Goal: Task Accomplishment & Management: Use online tool/utility

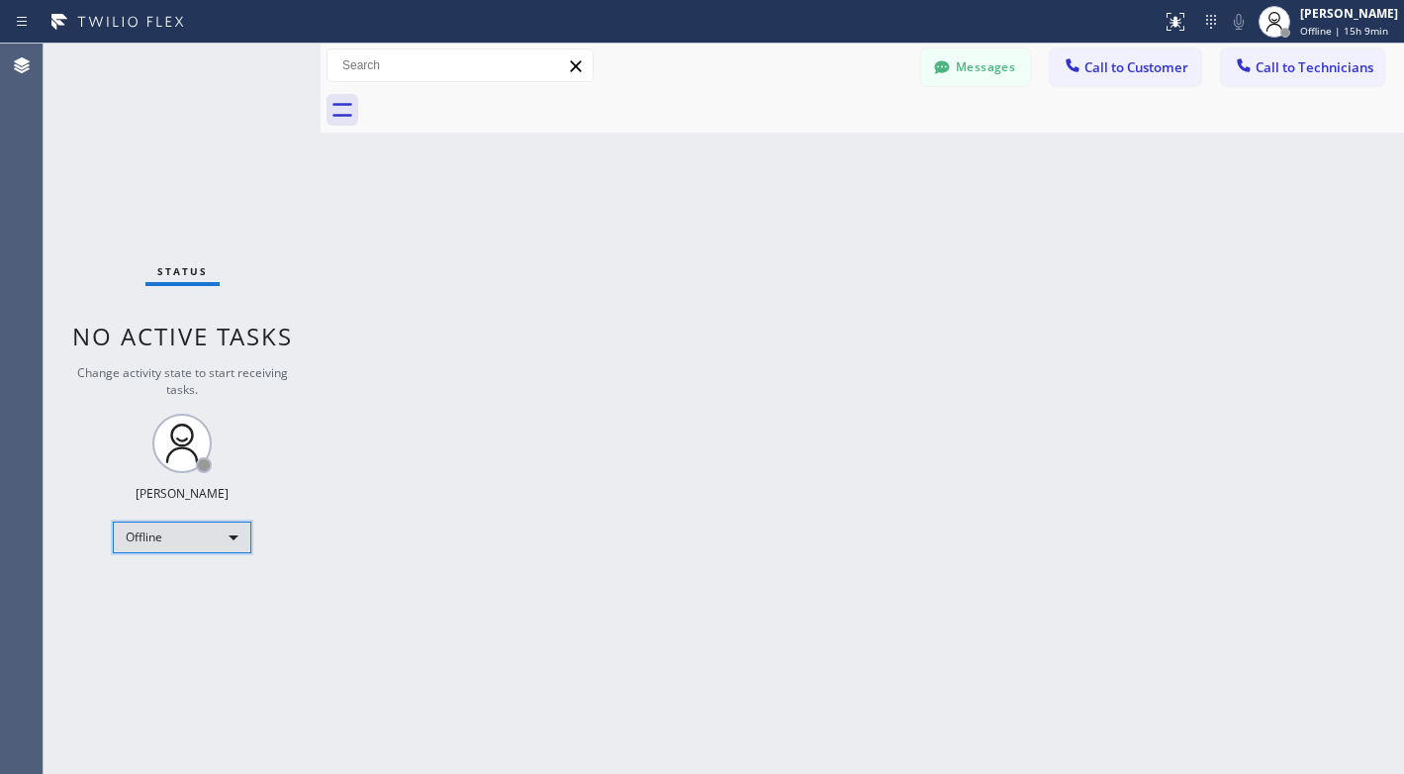
click at [222, 525] on div "Offline" at bounding box center [182, 537] width 139 height 32
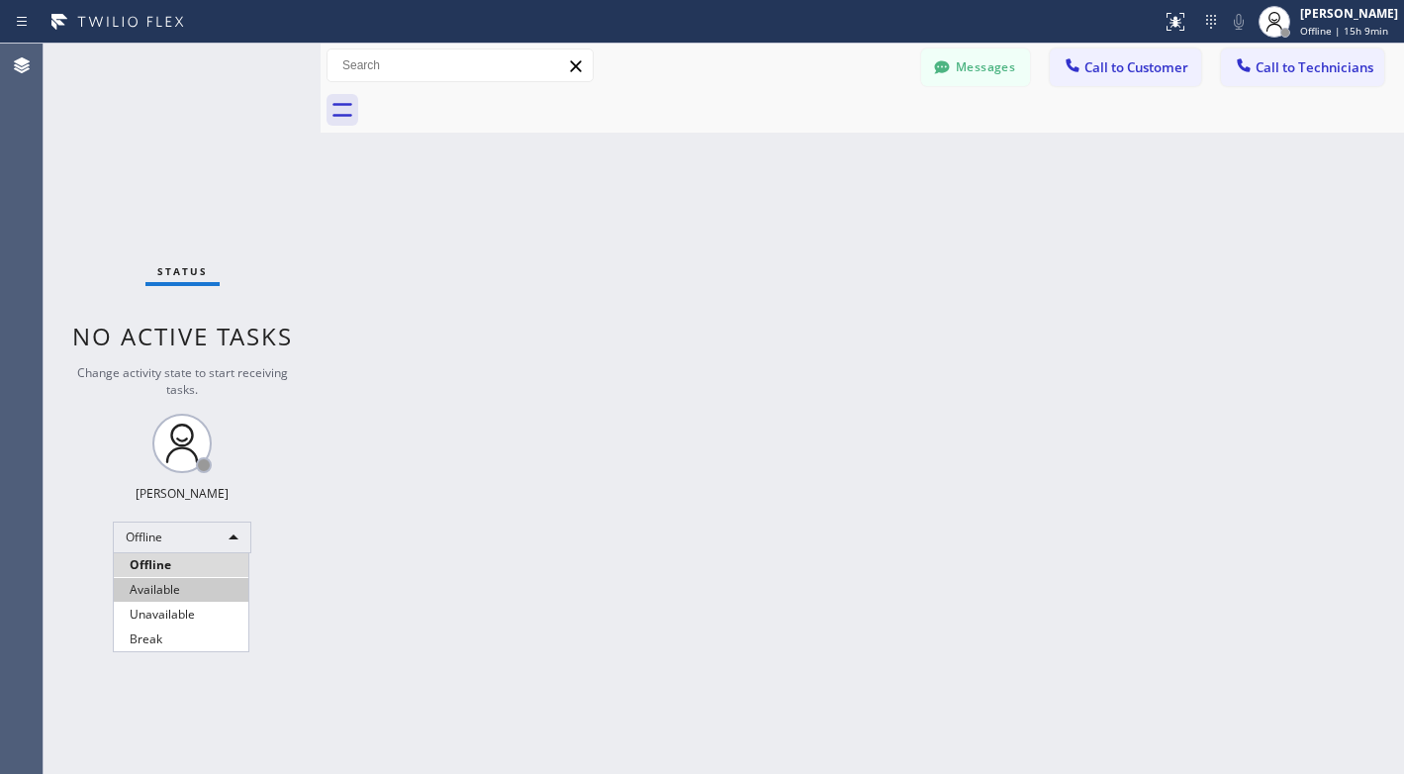
click at [149, 588] on li "Available" at bounding box center [181, 590] width 135 height 24
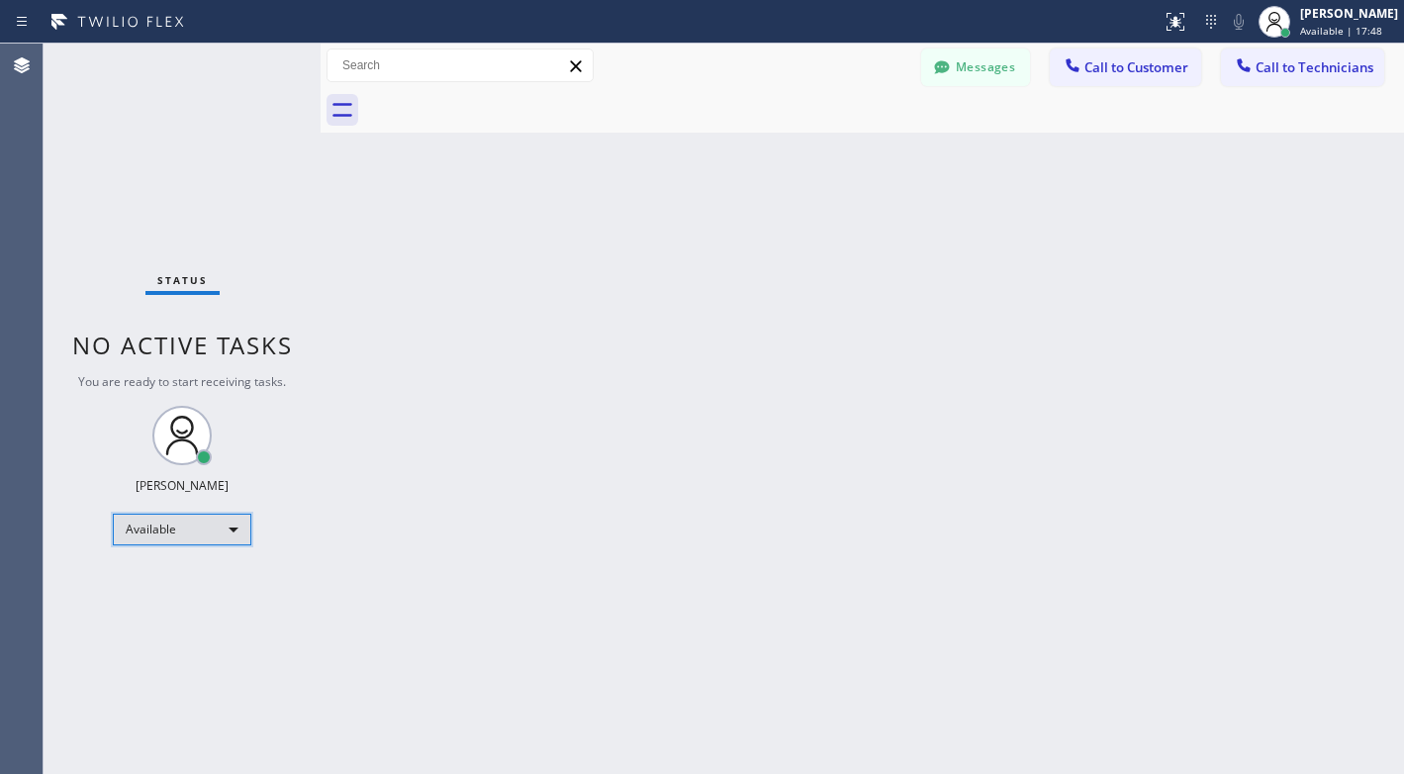
click at [207, 520] on div "Available" at bounding box center [182, 530] width 139 height 32
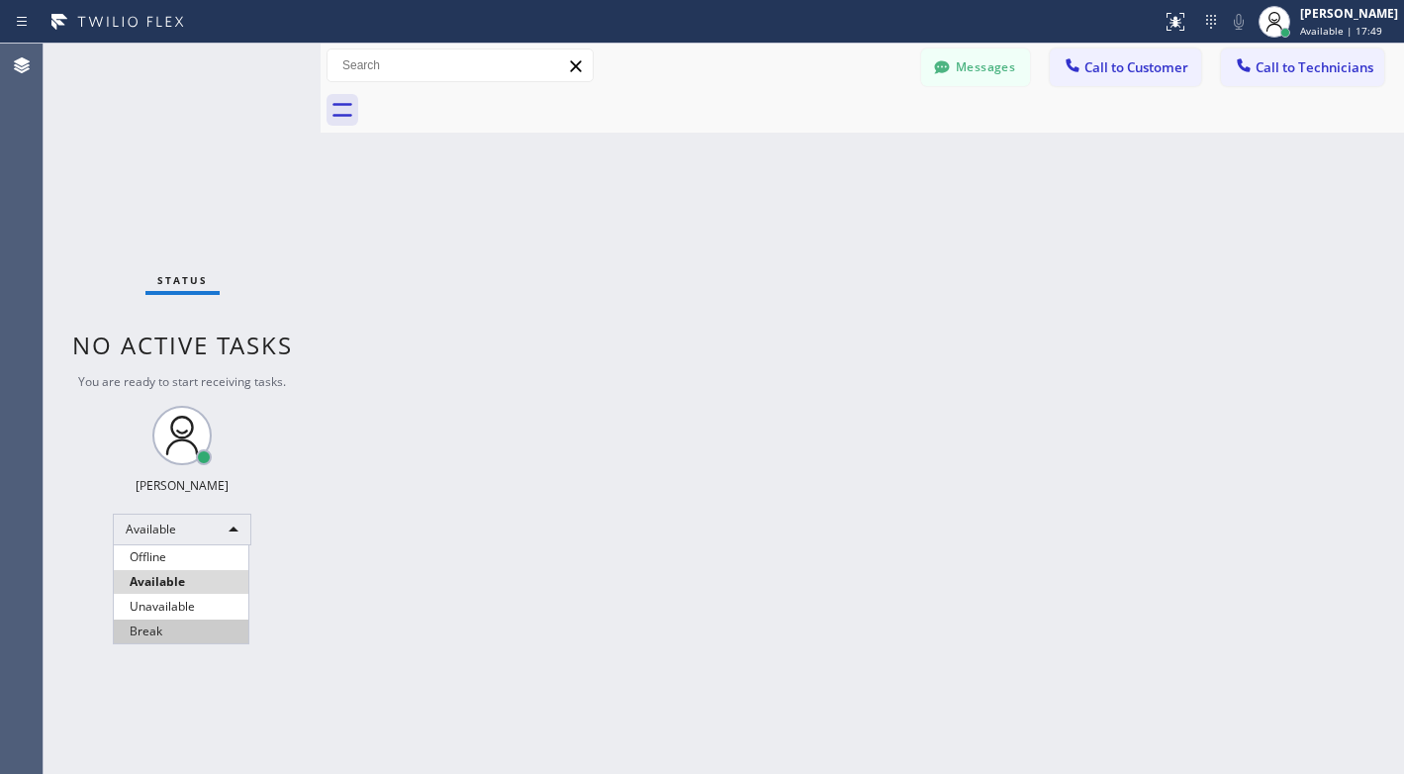
click at [142, 629] on li "Break" at bounding box center [181, 631] width 135 height 24
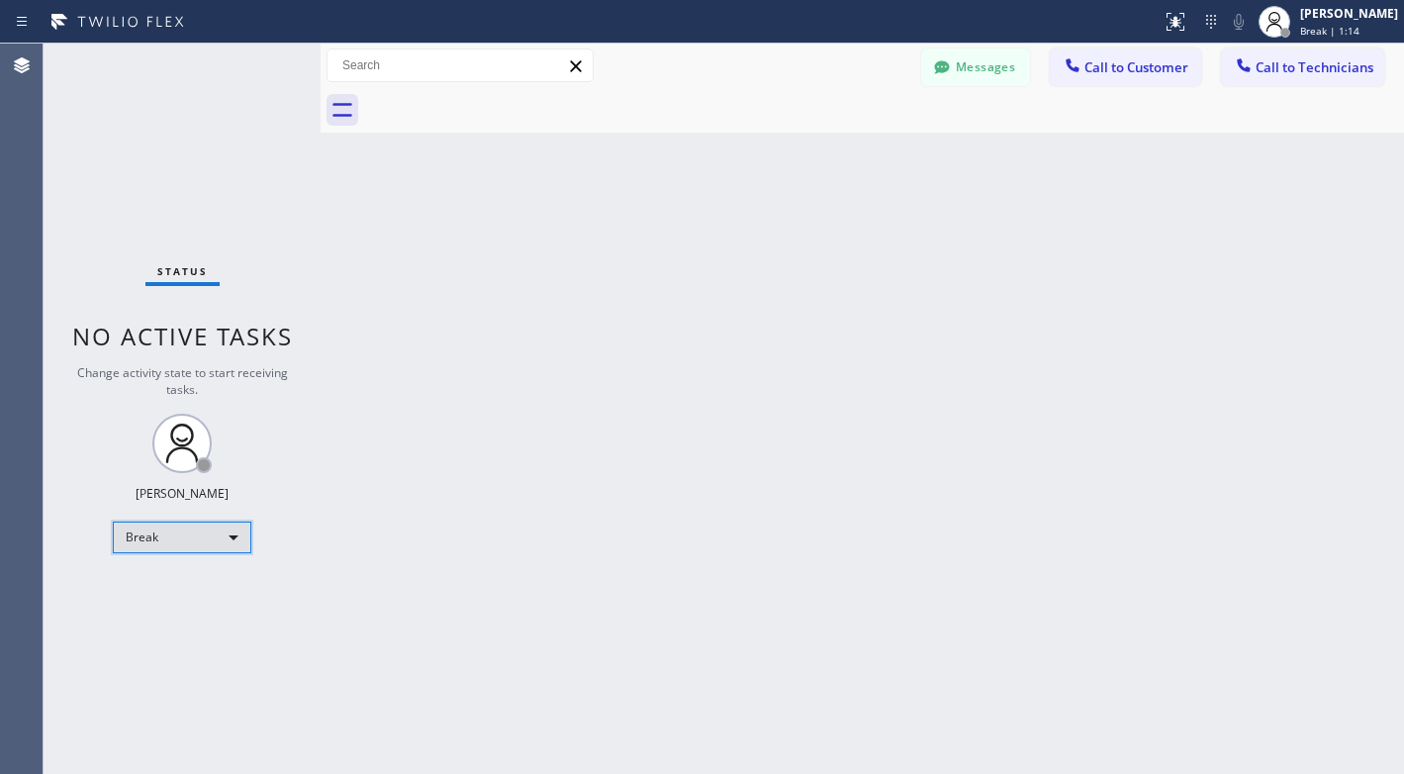
click at [215, 548] on div "Break" at bounding box center [182, 537] width 139 height 32
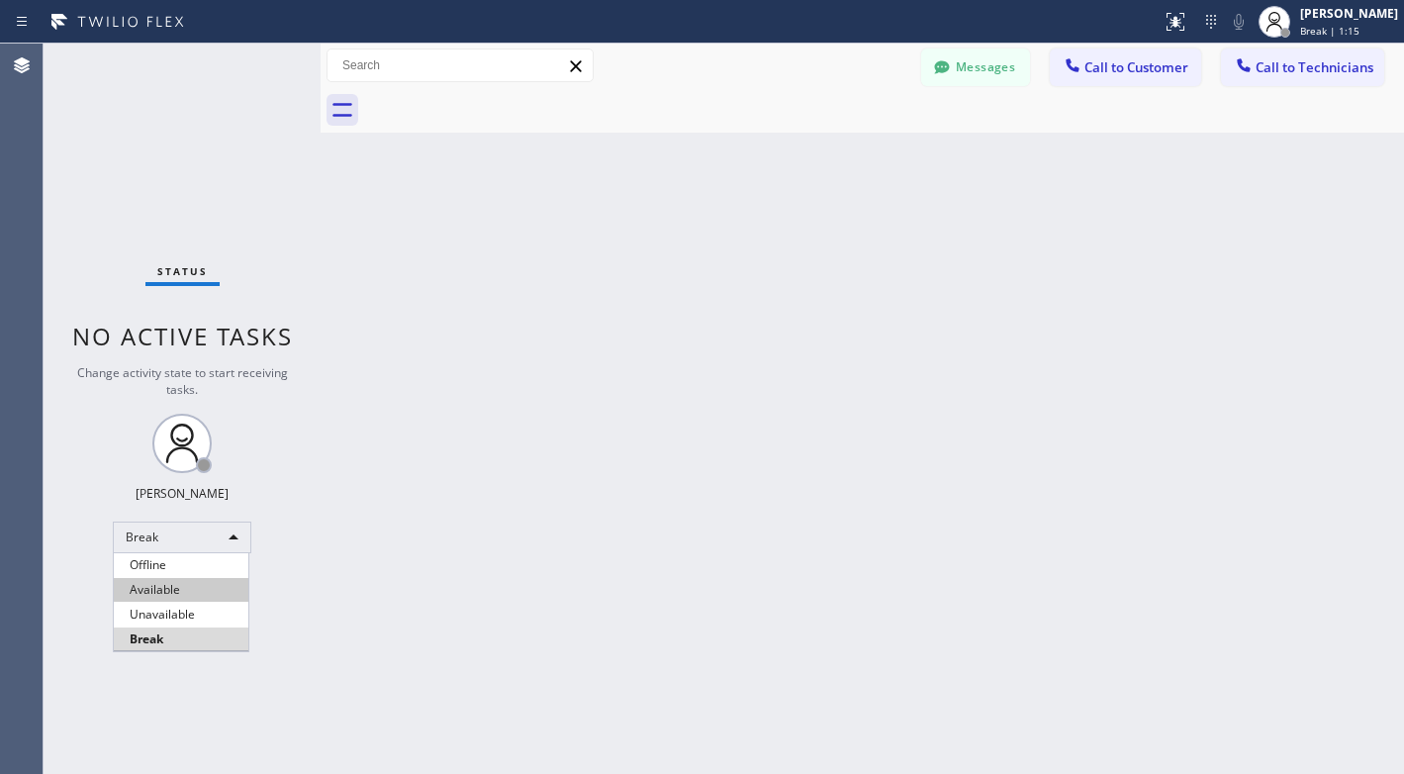
click at [204, 589] on li "Available" at bounding box center [181, 590] width 135 height 24
